Goal: Check status: Check status

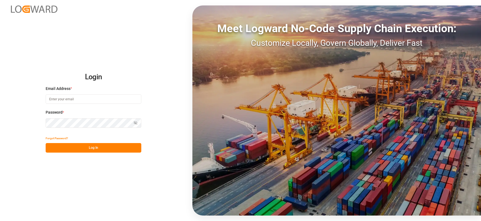
type input "[EMAIL_ADDRESS][DOMAIN_NAME]"
click at [99, 149] on button "Log In" at bounding box center [94, 148] width 96 height 10
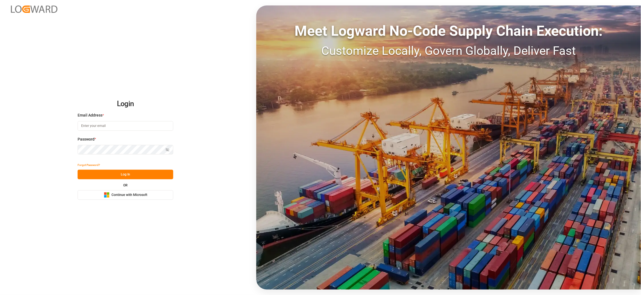
type input "[EMAIL_ADDRESS][DOMAIN_NAME]"
click at [193, 114] on div "Login Email Address * [EMAIL_ADDRESS][DOMAIN_NAME] Password * Show password For…" at bounding box center [320, 147] width 641 height 295
click at [146, 177] on button "Log In" at bounding box center [126, 175] width 96 height 10
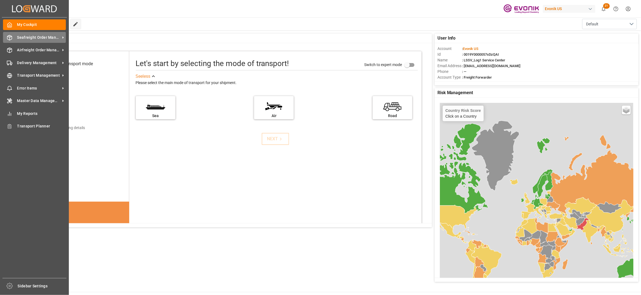
click at [33, 36] on span "Seafreight Order Management" at bounding box center [38, 38] width 43 height 6
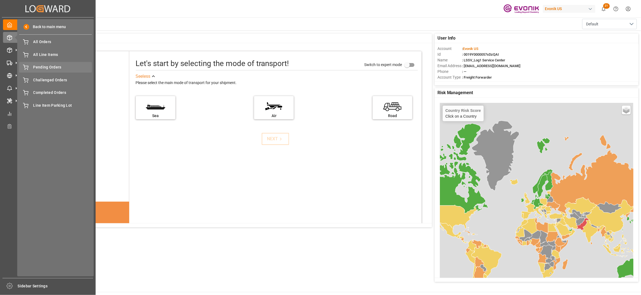
click at [56, 65] on span "Pending Orders" at bounding box center [62, 67] width 59 height 6
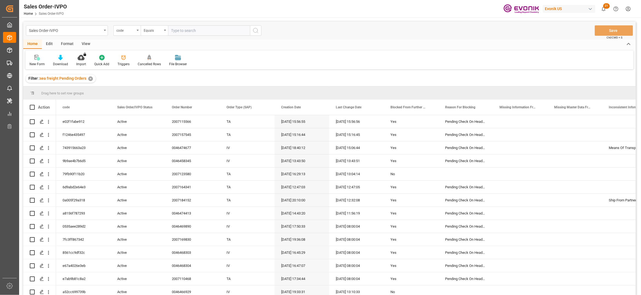
click at [85, 41] on div "View" at bounding box center [86, 44] width 17 height 9
click at [58, 60] on div at bounding box center [61, 58] width 27 height 6
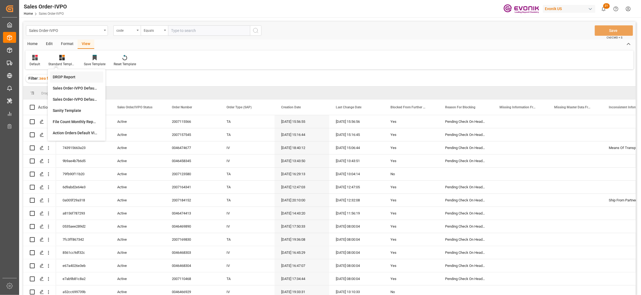
click at [76, 78] on div "DROP Report" at bounding box center [77, 77] width 48 height 6
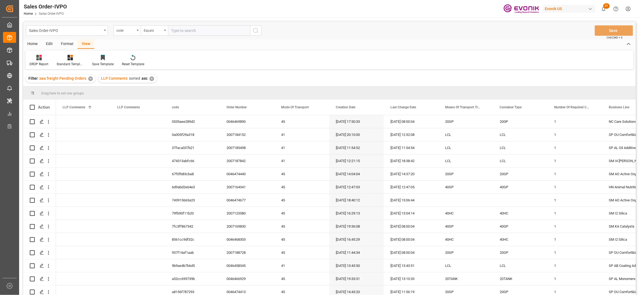
click at [36, 43] on div "Home" at bounding box center [32, 44] width 19 height 9
click at [84, 45] on div "View" at bounding box center [86, 44] width 17 height 9
click at [71, 62] on div "Standard Templates" at bounding box center [70, 64] width 27 height 5
click at [85, 77] on div "DROP Report" at bounding box center [85, 77] width 48 height 6
